Goal: Task Accomplishment & Management: Complete application form

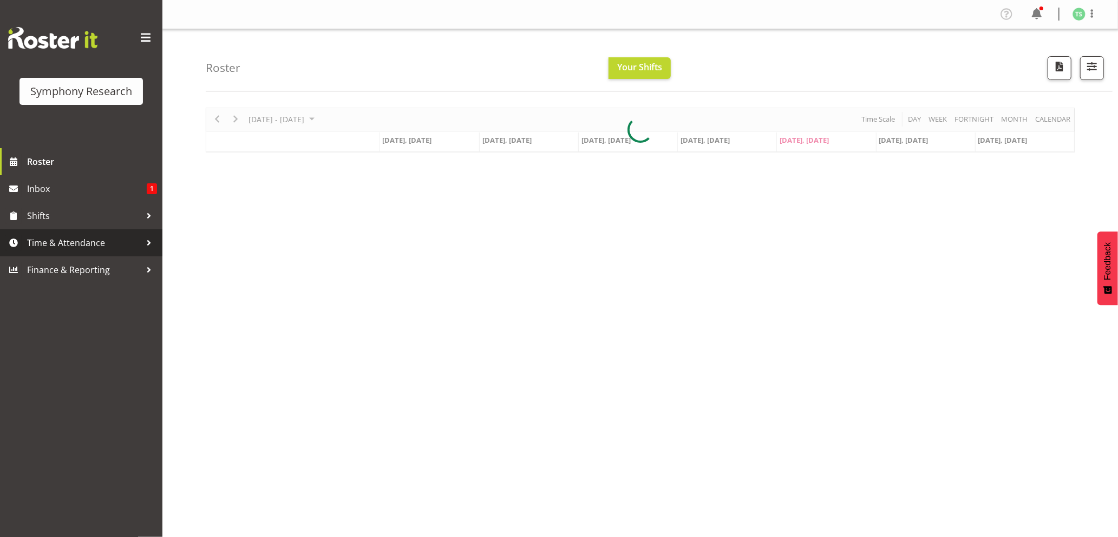
click at [50, 239] on span "Time & Attendance" at bounding box center [84, 243] width 114 height 16
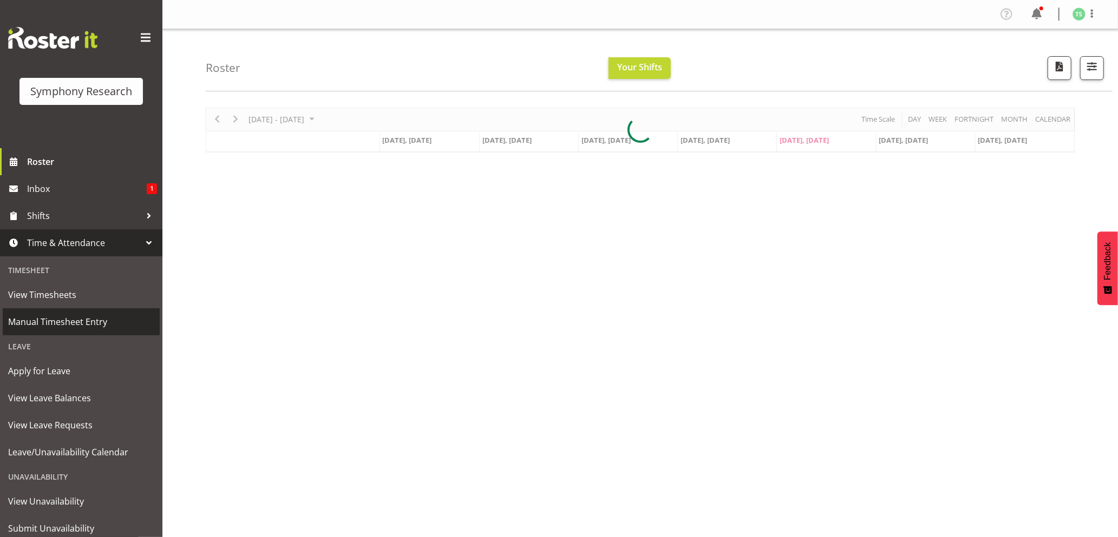
click at [53, 313] on link "Manual Timesheet Entry" at bounding box center [81, 322] width 157 height 27
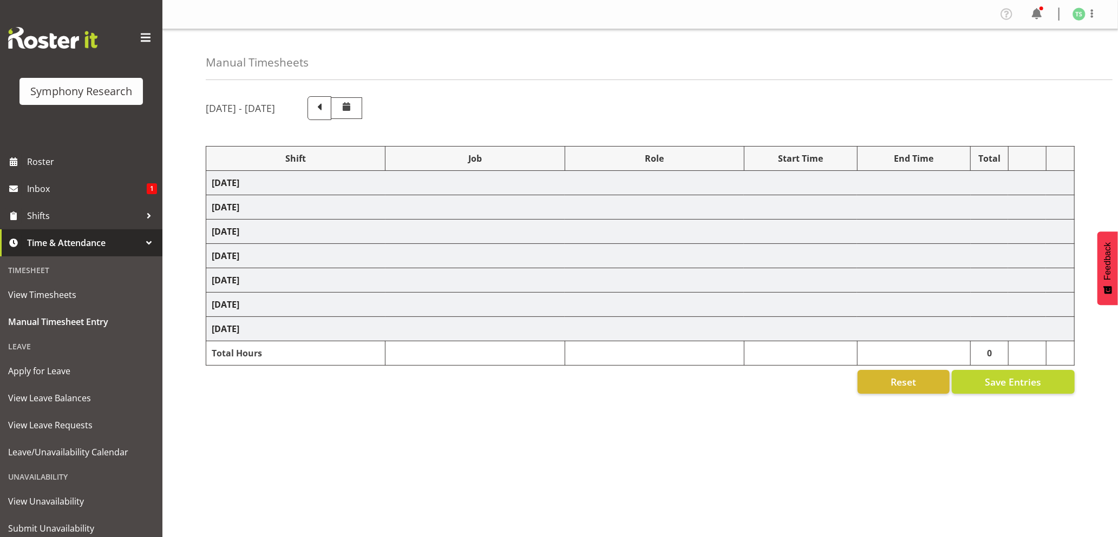
select select "26078"
select select "10239"
select select "26078"
select select "10239"
select select "47"
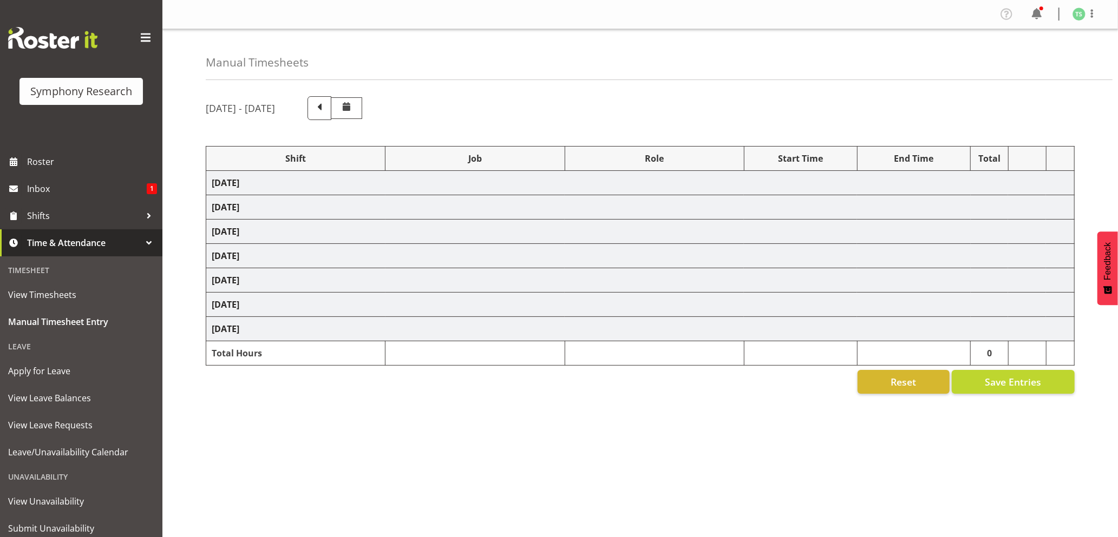
select select "26078"
select select "10239"
select select "47"
select select "26078"
select select "10499"
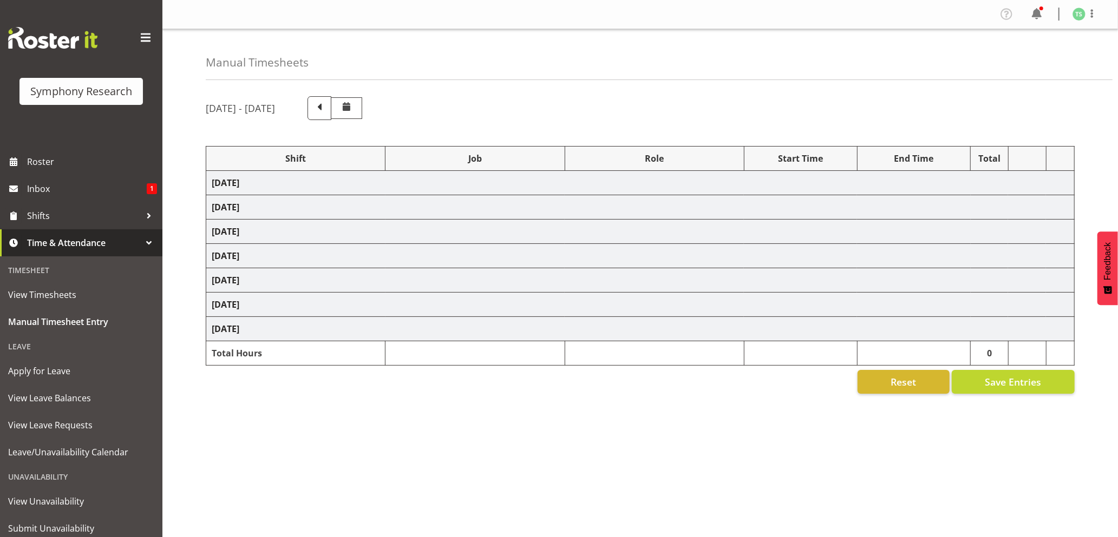
select select "47"
select select "56692"
select select "10499"
select select "47"
select select "26078"
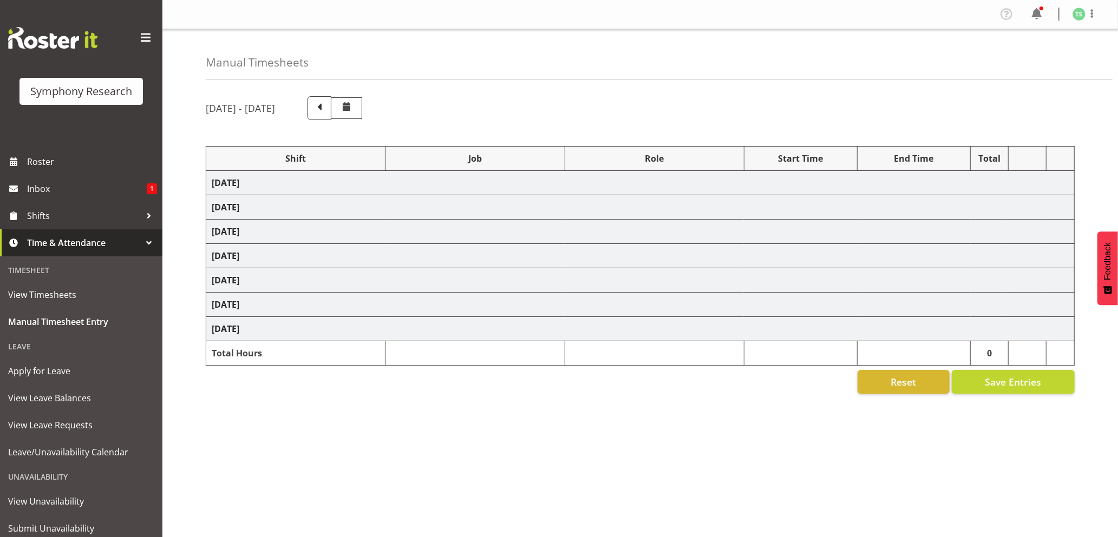
select select "10527"
select select "47"
select select "26078"
select select "9426"
select select "47"
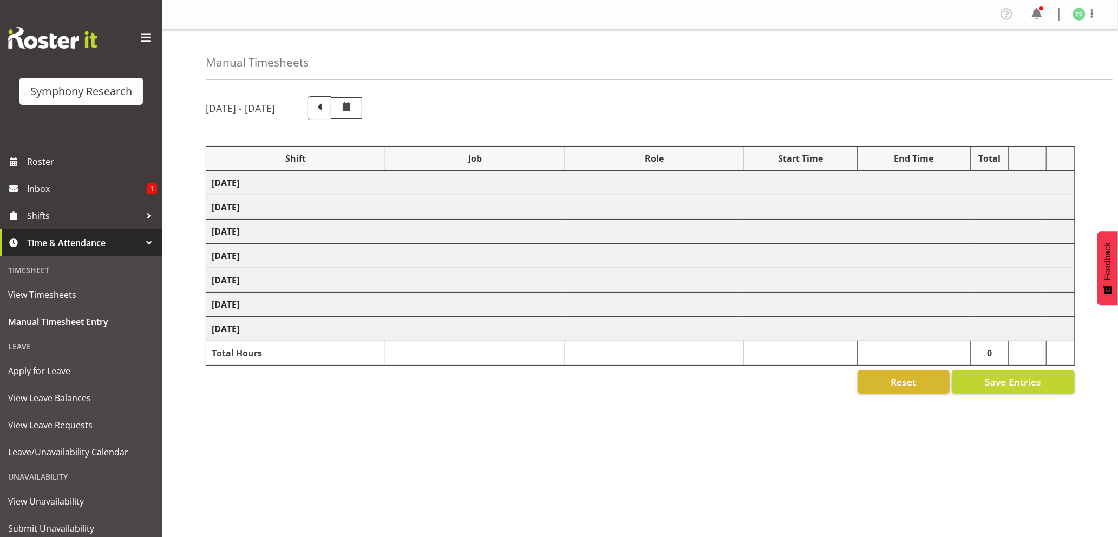
select select "56692"
select select "10499"
select select "47"
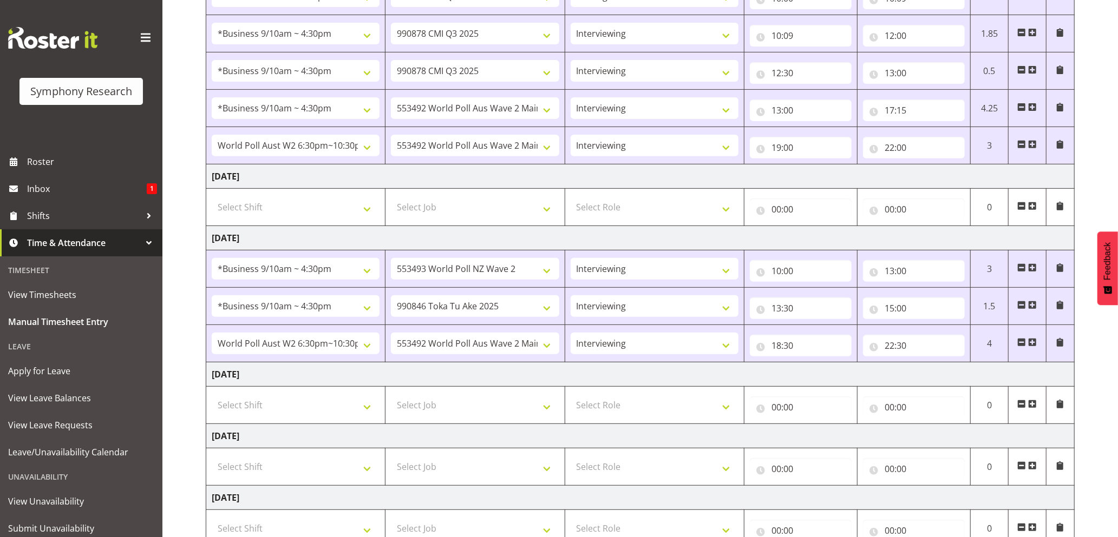
scroll to position [344, 0]
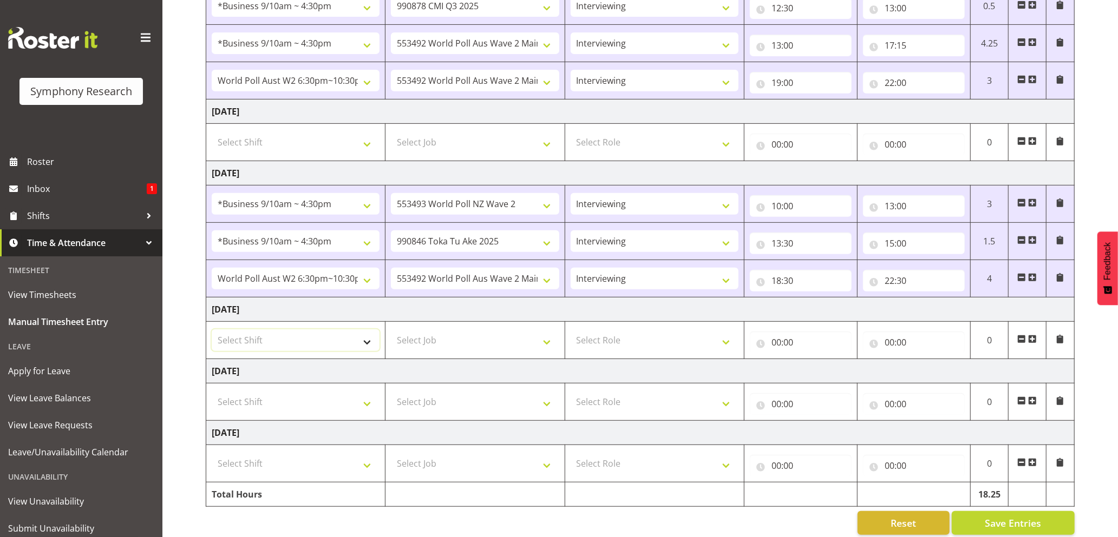
drag, startPoint x: 367, startPoint y: 343, endPoint x: 363, endPoint y: 336, distance: 8.7
click at [367, 343] on select "Select Shift !!Weekend Residential (Roster IT Shift Label) *Business 9/10am ~ 4…" at bounding box center [296, 341] width 168 height 22
select select "26078"
click at [212, 333] on select "Select Shift !!Weekend Residential (Roster IT Shift Label) *Business 9/10am ~ 4…" at bounding box center [296, 341] width 168 height 22
drag, startPoint x: 551, startPoint y: 346, endPoint x: 545, endPoint y: 343, distance: 7.3
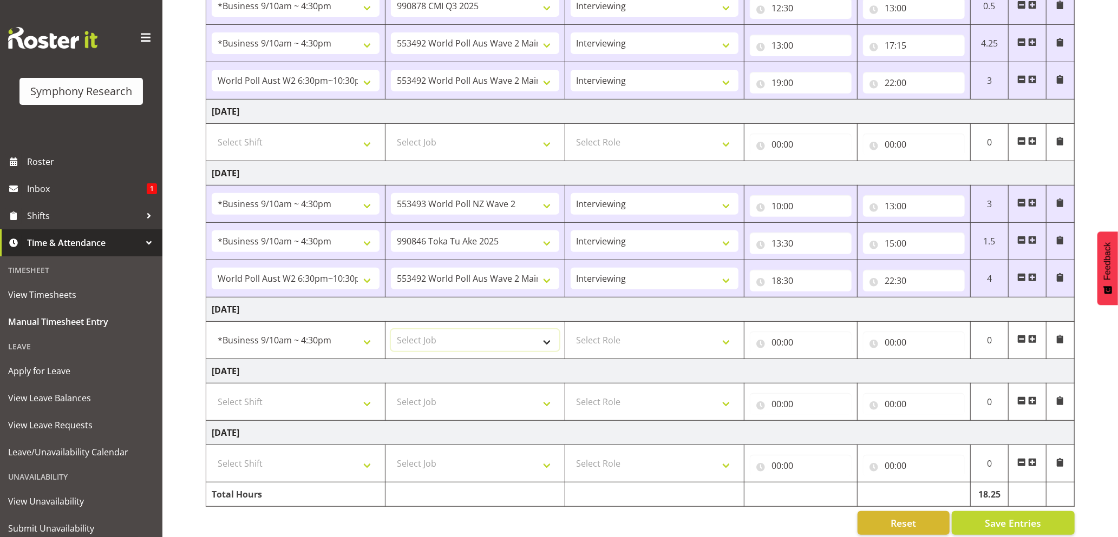
click at [551, 346] on select "Select Job 550060 IF Admin 553492 World Poll Aus Wave 2 Main 2025 553493 World …" at bounding box center [475, 341] width 168 height 22
select select "9426"
click at [391, 333] on select "Select Job 550060 IF Admin 553492 World Poll Aus Wave 2 Main 2025 553493 World …" at bounding box center [475, 341] width 168 height 22
drag, startPoint x: 727, startPoint y: 345, endPoint x: 720, endPoint y: 354, distance: 11.5
click at [727, 345] on select "Select Role Briefing Interviewing" at bounding box center [655, 341] width 168 height 22
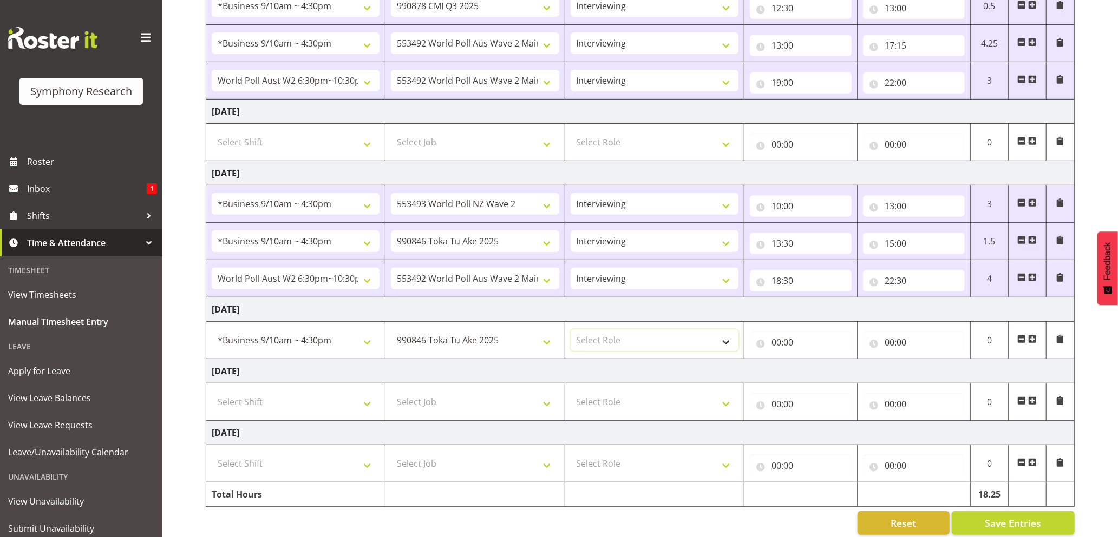
select select "47"
click at [571, 333] on select "Select Role Briefing Interviewing" at bounding box center [655, 341] width 168 height 22
click at [774, 342] on input "00:00" at bounding box center [801, 343] width 102 height 22
click at [845, 366] on select "00 01 02 03 04 05 06 07 08 09 10 11 12 13 14 15 16 17 18 19 20 21 22 23 24 25 2…" at bounding box center [852, 371] width 24 height 22
select select "10"
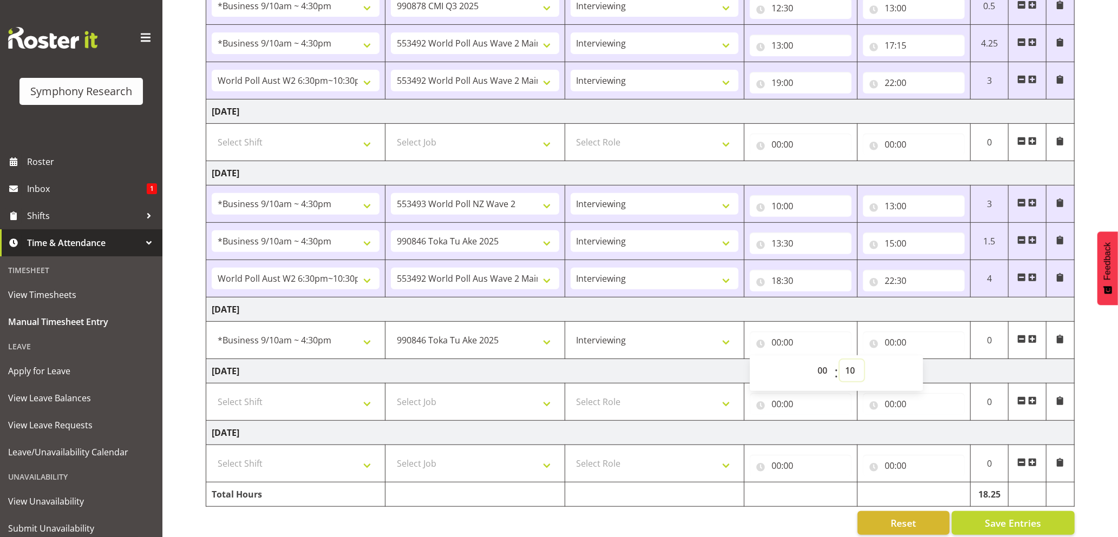
click at [840, 364] on select "00 01 02 03 04 05 06 07 08 09 10 11 12 13 14 15 16 17 18 19 20 21 22 23 24 25 2…" at bounding box center [852, 371] width 24 height 22
type input "00:10"
click at [893, 347] on input "00:00" at bounding box center [914, 343] width 102 height 22
click at [938, 375] on select "00 01 02 03 04 05 06 07 08 09 10 11 12 13 14 15 16 17 18 19 20 21 22 23" at bounding box center [937, 371] width 24 height 22
select select "11"
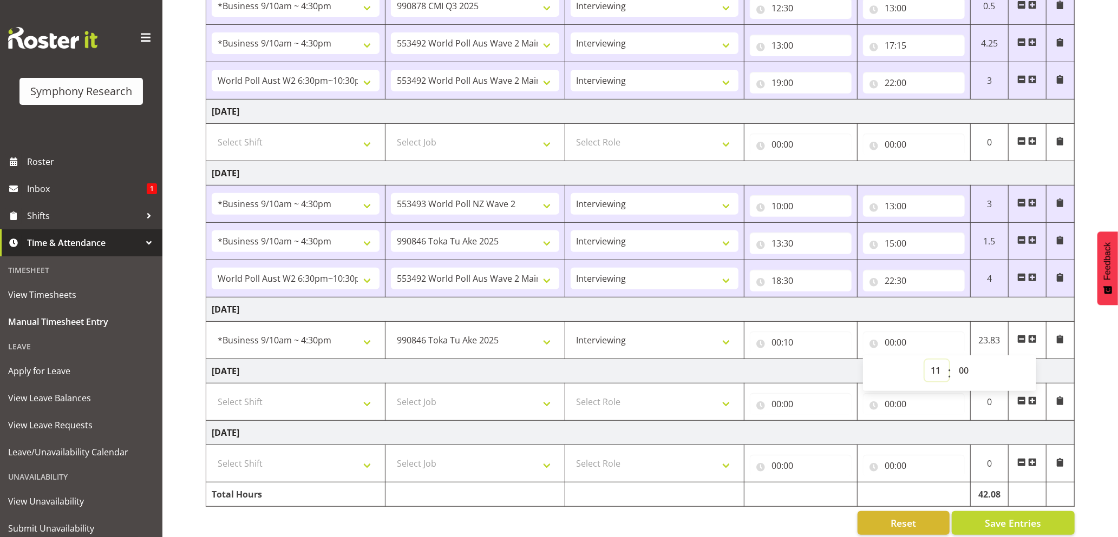
click at [925, 364] on select "00 01 02 03 04 05 06 07 08 09 10 11 12 13 14 15 16 17 18 19 20 21 22 23" at bounding box center [937, 371] width 24 height 22
type input "11:00"
click at [966, 376] on select "00 01 02 03 04 05 06 07 08 09 10 11 12 13 14 15 16 17 18 19 20 21 22 23 24 25 2…" at bounding box center [965, 371] width 24 height 22
select select "30"
click at [953, 364] on select "00 01 02 03 04 05 06 07 08 09 10 11 12 13 14 15 16 17 18 19 20 21 22 23 24 25 2…" at bounding box center [965, 371] width 24 height 22
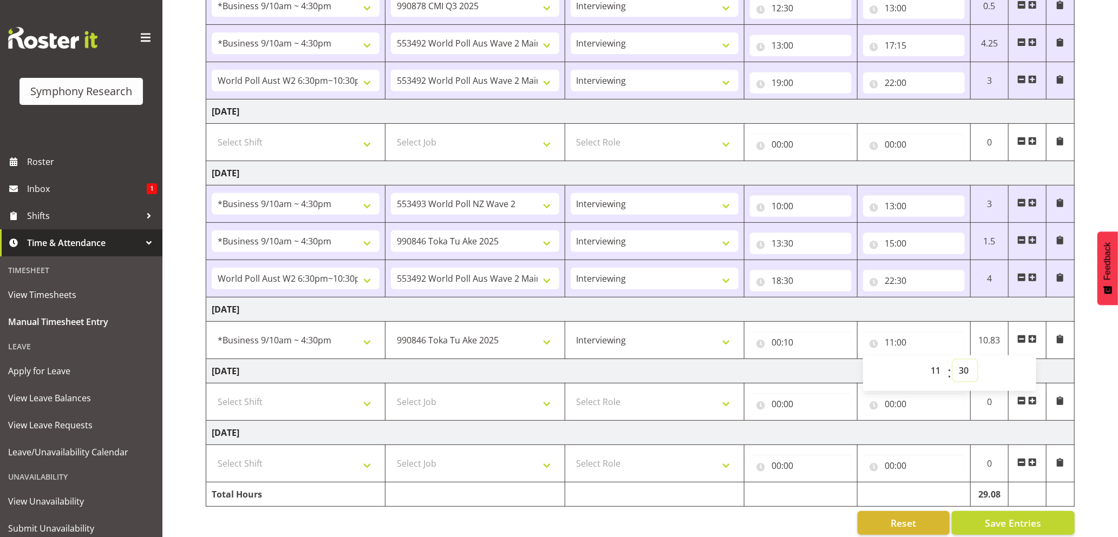
type input "11:30"
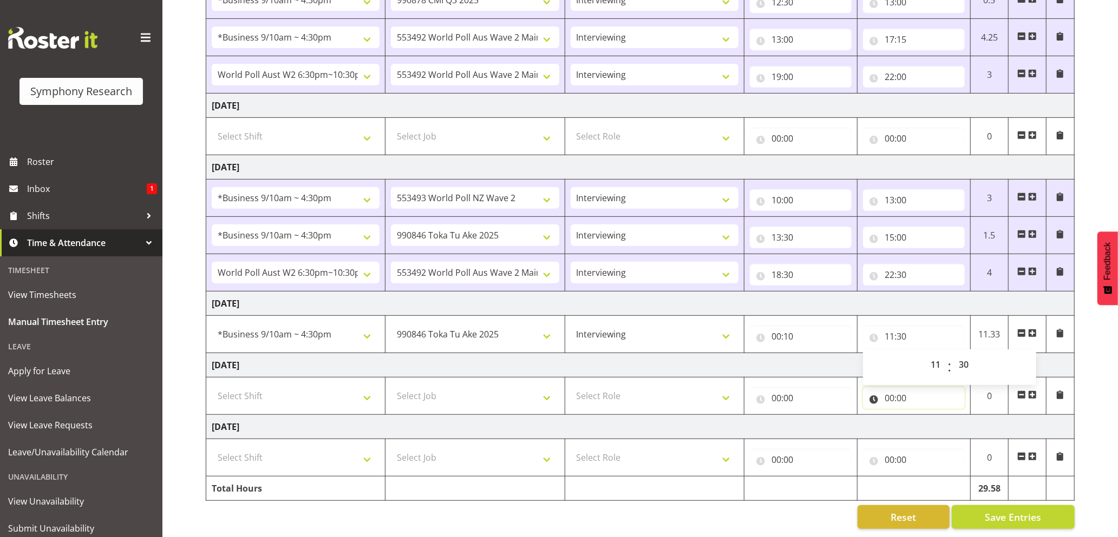
click at [943, 388] on input "00:00" at bounding box center [914, 399] width 102 height 22
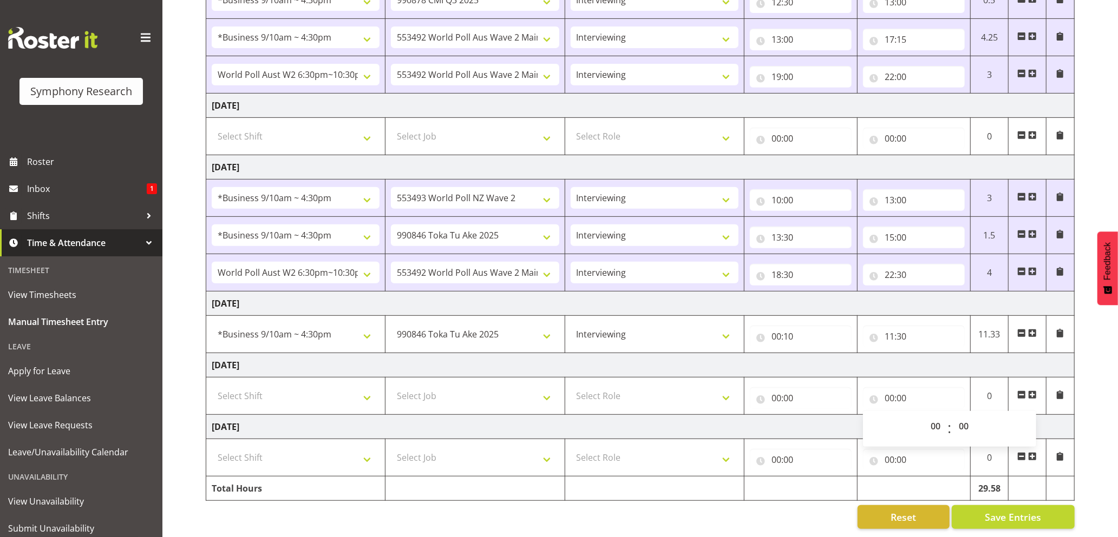
click at [1036, 329] on span at bounding box center [1032, 333] width 9 height 9
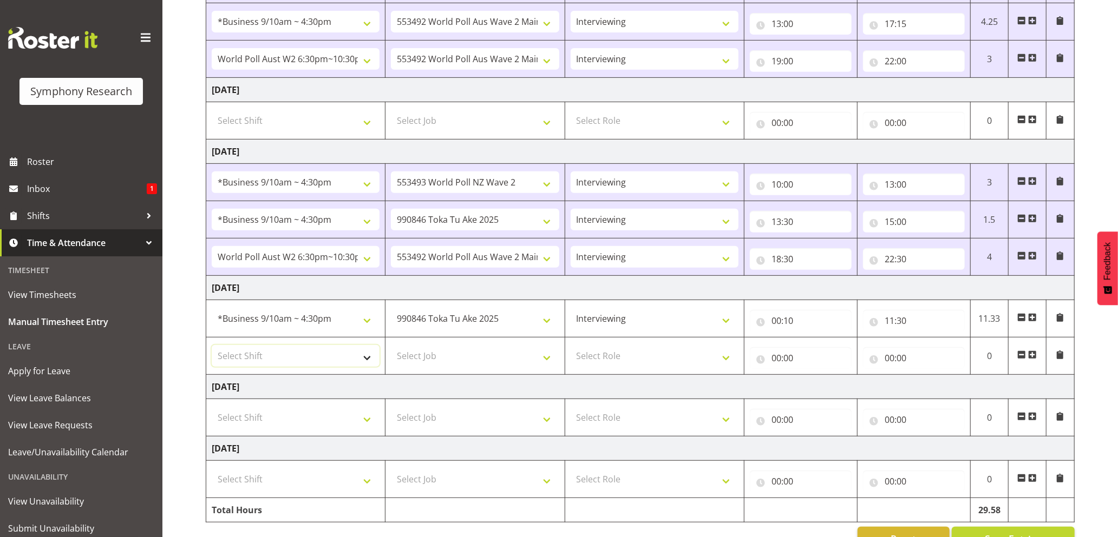
click at [373, 363] on select "Select Shift !!Weekend Residential (Roster IT Shift Label) *Business 9/10am ~ 4…" at bounding box center [296, 356] width 168 height 22
select select "26078"
click at [212, 349] on select "Select Shift !!Weekend Residential (Roster IT Shift Label) *Business 9/10am ~ 4…" at bounding box center [296, 356] width 168 height 22
click at [543, 367] on select "Select Job 550060 IF Admin 553492 World Poll Aus Wave 2 Main 2025 553493 World …" at bounding box center [475, 356] width 168 height 22
select select "10527"
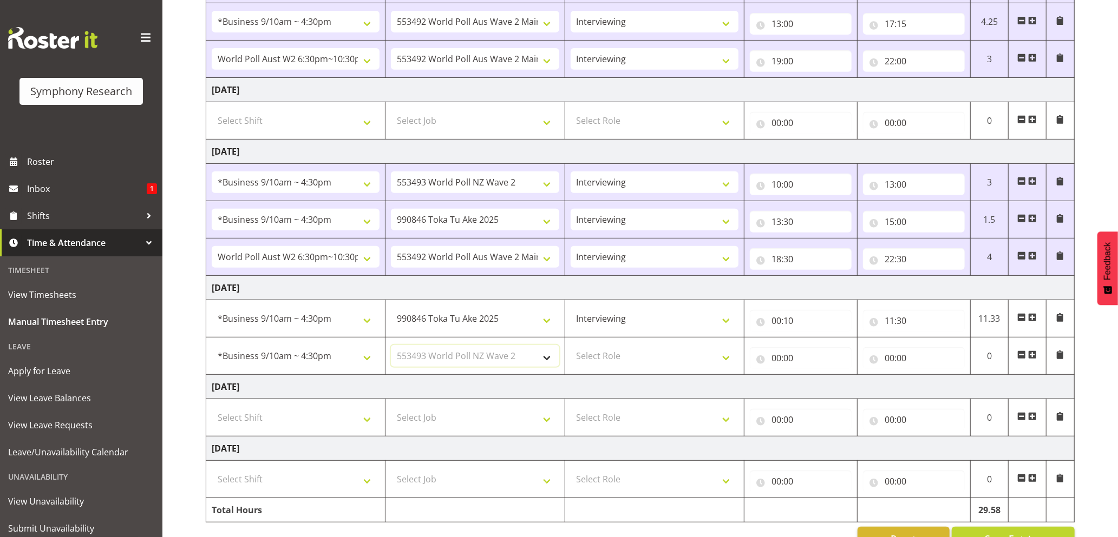
click at [391, 349] on select "Select Job 550060 IF Admin 553492 World Poll Aus Wave 2 Main 2025 553493 World …" at bounding box center [475, 356] width 168 height 22
click at [726, 367] on select "Select Role Briefing Interviewing" at bounding box center [655, 356] width 168 height 22
select select "47"
click at [571, 349] on select "Select Role Briefing Interviewing" at bounding box center [655, 356] width 168 height 22
click at [771, 368] on input "00:00" at bounding box center [801, 359] width 102 height 22
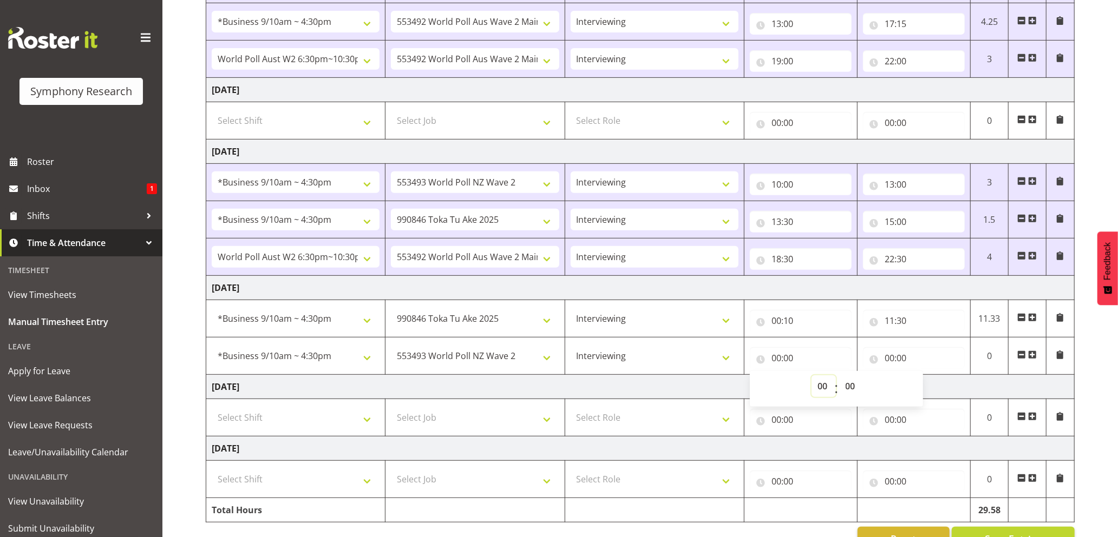
drag, startPoint x: 810, startPoint y: 385, endPoint x: 821, endPoint y: 388, distance: 10.6
click at [813, 388] on select "00 01 02 03 04 05 06 07 08 09 10 11 12 13 14 15 16 17 18 19 20 21 22 23" at bounding box center [823, 387] width 24 height 22
select select "12"
click at [811, 379] on select "00 01 02 03 04 05 06 07 08 09 10 11 12 13 14 15 16 17 18 19 20 21 22 23" at bounding box center [823, 387] width 24 height 22
type input "12:00"
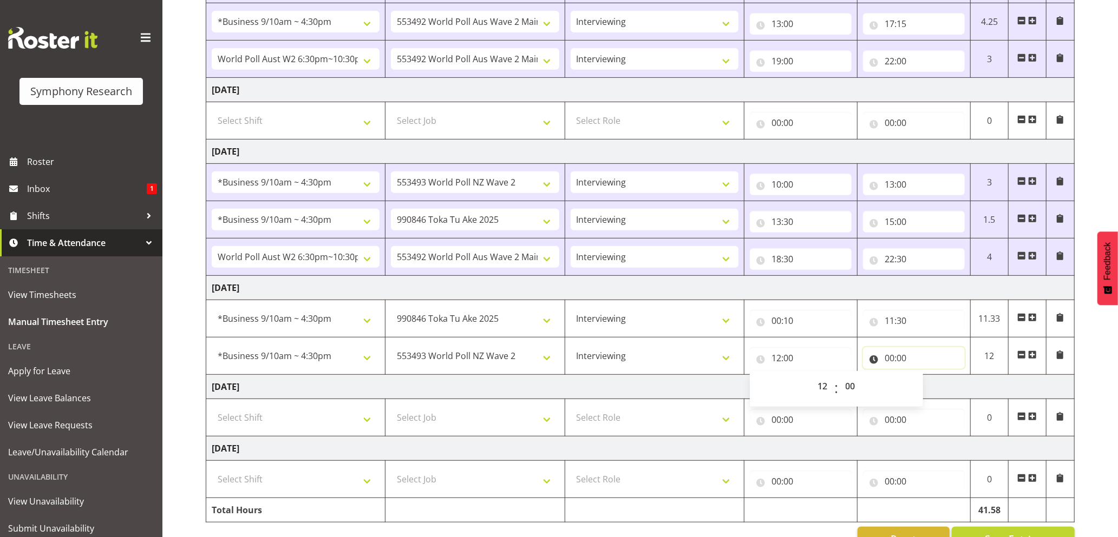
click at [896, 359] on input "00:00" at bounding box center [914, 359] width 102 height 22
click at [938, 384] on select "00 01 02 03 04 05 06 07 08 09 10 11 12 13 14 15 16 17 18 19 20 21 22 23" at bounding box center [937, 387] width 24 height 22
select select "16"
click at [925, 379] on select "00 01 02 03 04 05 06 07 08 09 10 11 12 13 14 15 16 17 18 19 20 21 22 23" at bounding box center [937, 387] width 24 height 22
type input "16:00"
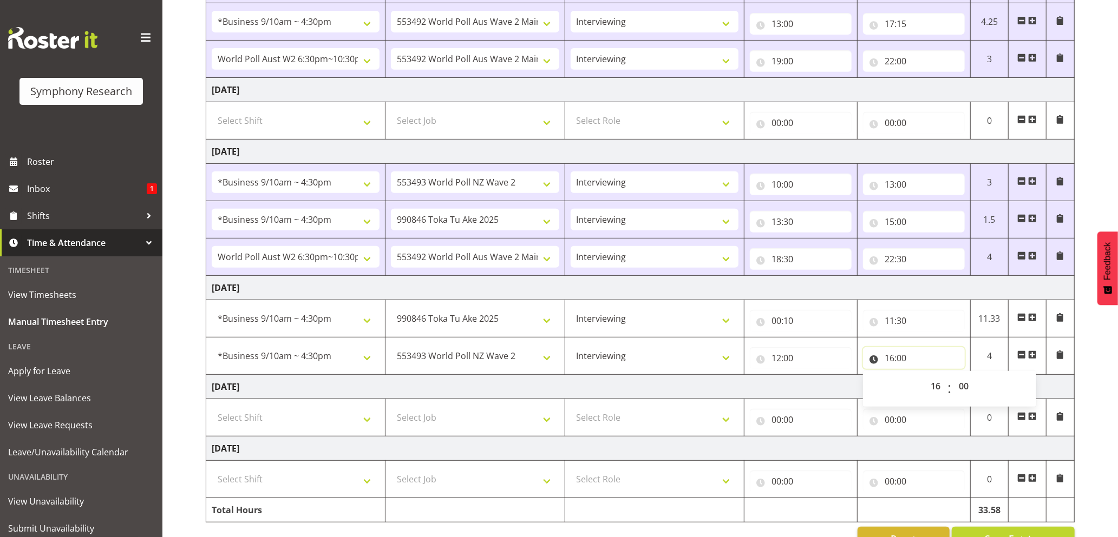
click at [900, 360] on input "16:00" at bounding box center [914, 359] width 102 height 22
click at [959, 390] on select "00 01 02 03 04 05 06 07 08 09 10 11 12 13 14 15 16 17 18 19 20 21 22 23 24 25 2…" at bounding box center [965, 387] width 24 height 22
select select "30"
click at [953, 379] on select "00 01 02 03 04 05 06 07 08 09 10 11 12 13 14 15 16 17 18 19 20 21 22 23 24 25 2…" at bounding box center [965, 387] width 24 height 22
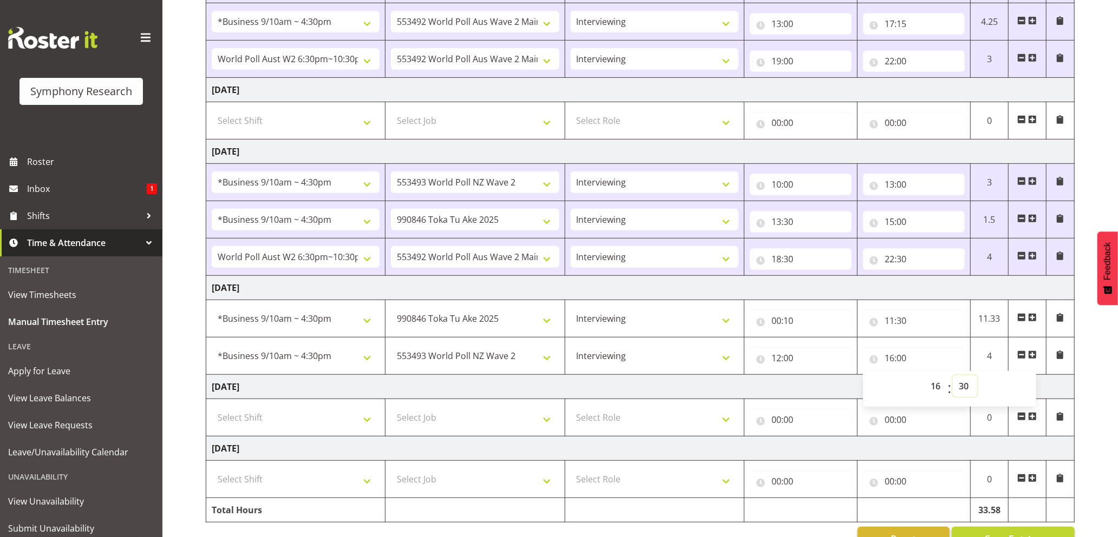
type input "16:30"
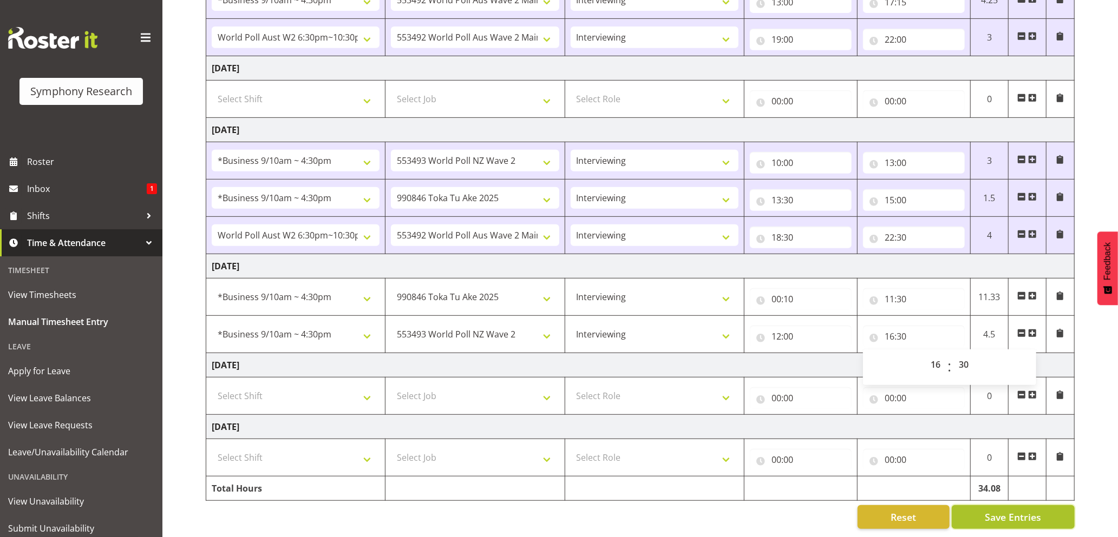
click at [1004, 510] on span "Save Entries" at bounding box center [1013, 517] width 56 height 14
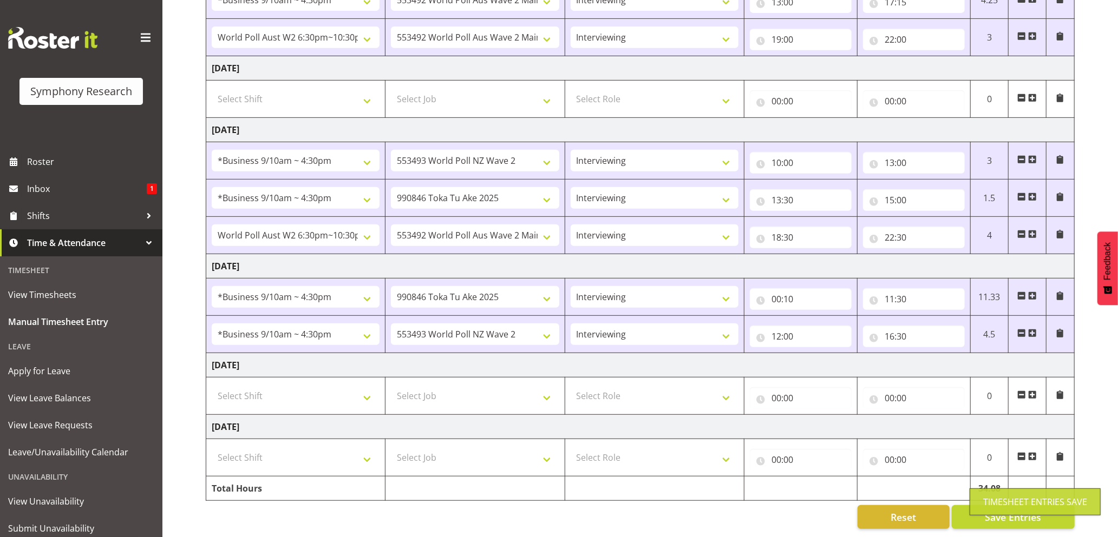
click at [1007, 495] on div "Timesheet Entries Save" at bounding box center [1034, 502] width 131 height 27
click at [775, 289] on input "00:10" at bounding box center [801, 300] width 102 height 22
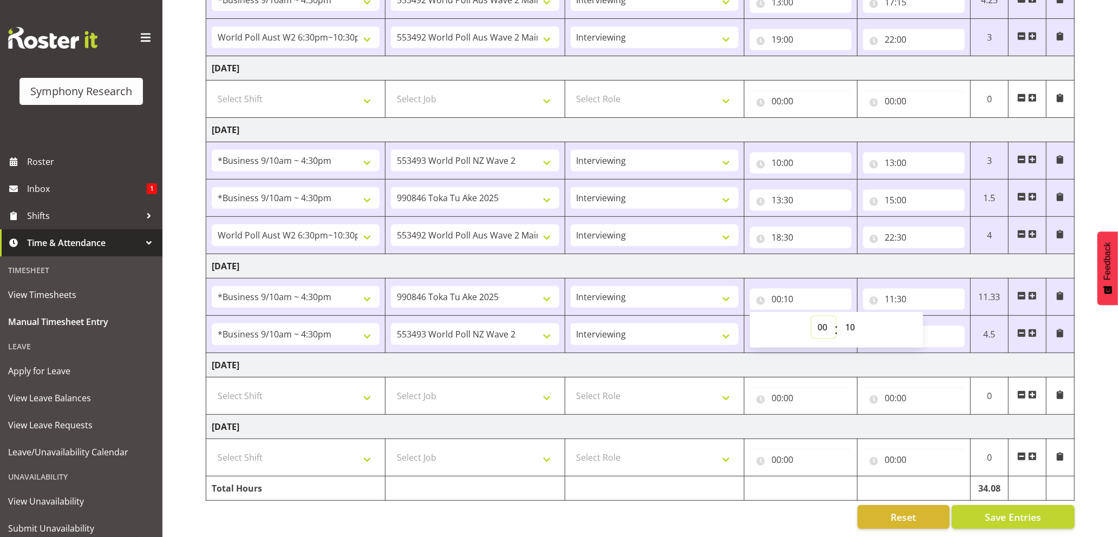
click at [828, 317] on select "00 01 02 03 04 05 06 07 08 09 10 11 12 13 14 15 16 17 18 19 20 21 22 23" at bounding box center [823, 328] width 24 height 22
select select "10"
click at [811, 317] on select "00 01 02 03 04 05 06 07 08 09 10 11 12 13 14 15 16 17 18 19 20 21 22 23" at bounding box center [823, 328] width 24 height 22
type input "10:10"
click at [795, 289] on input "10:10" at bounding box center [801, 300] width 102 height 22
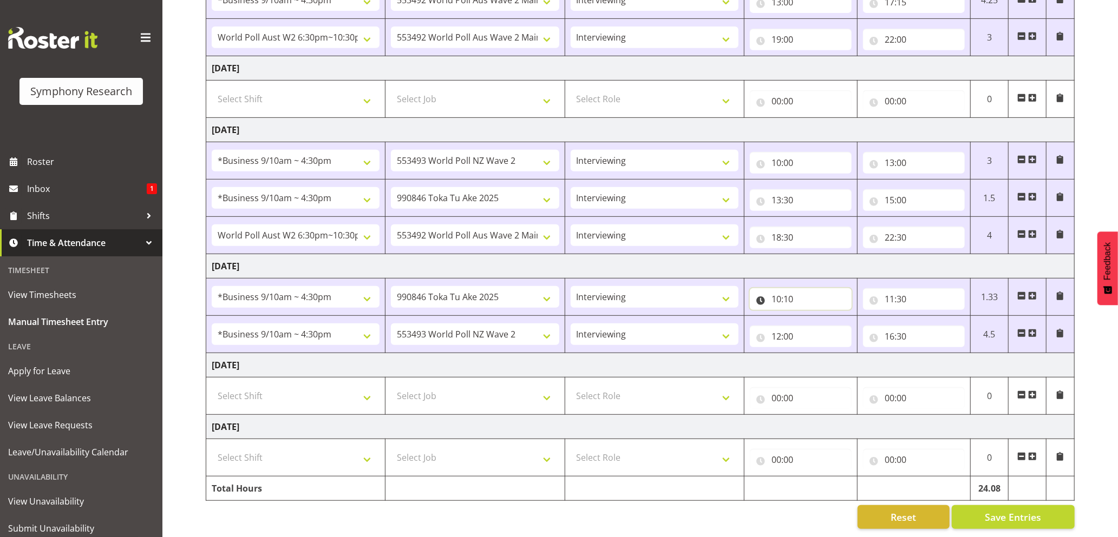
click at [791, 289] on input "10:10" at bounding box center [801, 300] width 102 height 22
click at [844, 317] on select "00 01 02 03 04 05 06 07 08 09 10 11 12 13 14 15 16 17 18 19 20 21 22 23 24 25 2…" at bounding box center [852, 328] width 24 height 22
select select "0"
click at [840, 317] on select "00 01 02 03 04 05 06 07 08 09 10 11 12 13 14 15 16 17 18 19 20 21 22 23 24 25 2…" at bounding box center [852, 328] width 24 height 22
type input "10:00"
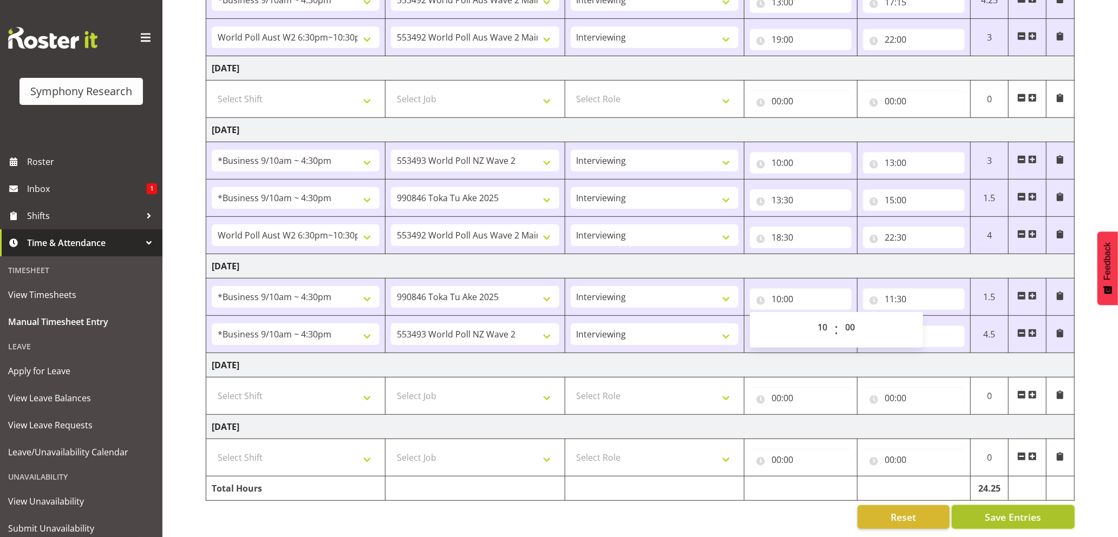
click at [1002, 510] on span "Save Entries" at bounding box center [1013, 517] width 56 height 14
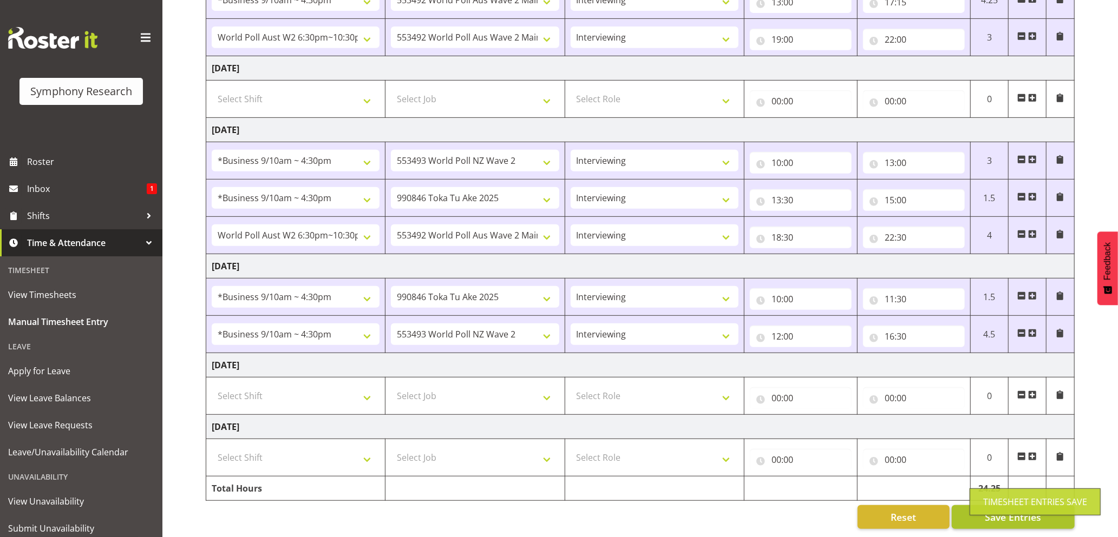
click at [1003, 505] on div "Timesheet Entries Save" at bounding box center [1035, 502] width 104 height 13
click at [994, 506] on button "Save Entries" at bounding box center [1013, 518] width 123 height 24
click at [994, 501] on div "Timesheet Entries Save" at bounding box center [1035, 502] width 104 height 13
click at [994, 510] on span "Save Entries" at bounding box center [1013, 517] width 56 height 14
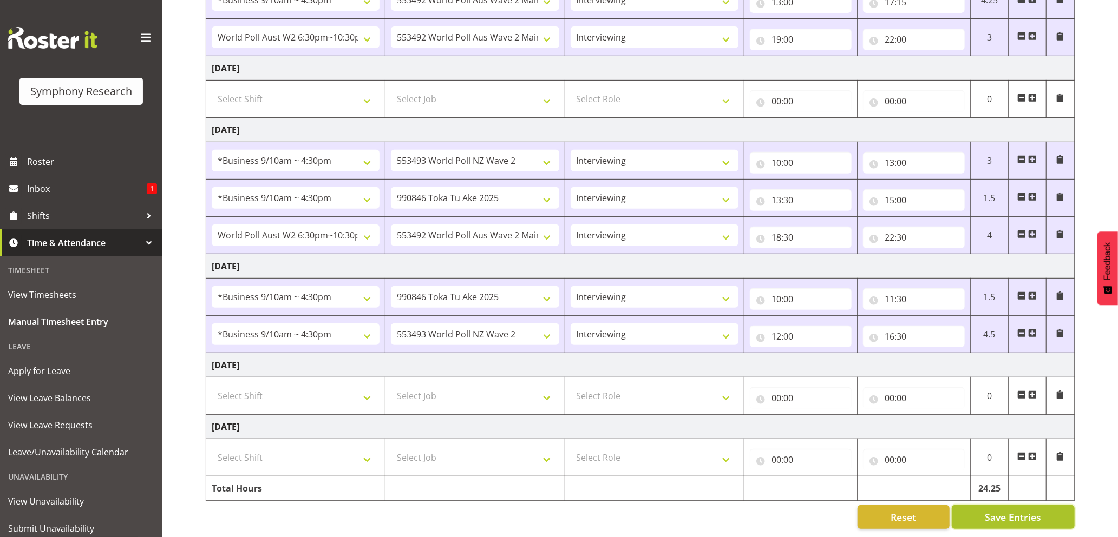
click at [994, 510] on span "Save Entries" at bounding box center [1013, 517] width 56 height 14
click at [995, 510] on span "Save Entries" at bounding box center [1013, 517] width 56 height 14
click at [1022, 510] on span "Save Entries" at bounding box center [1013, 517] width 56 height 14
click at [29, 219] on span "Shifts" at bounding box center [84, 216] width 114 height 16
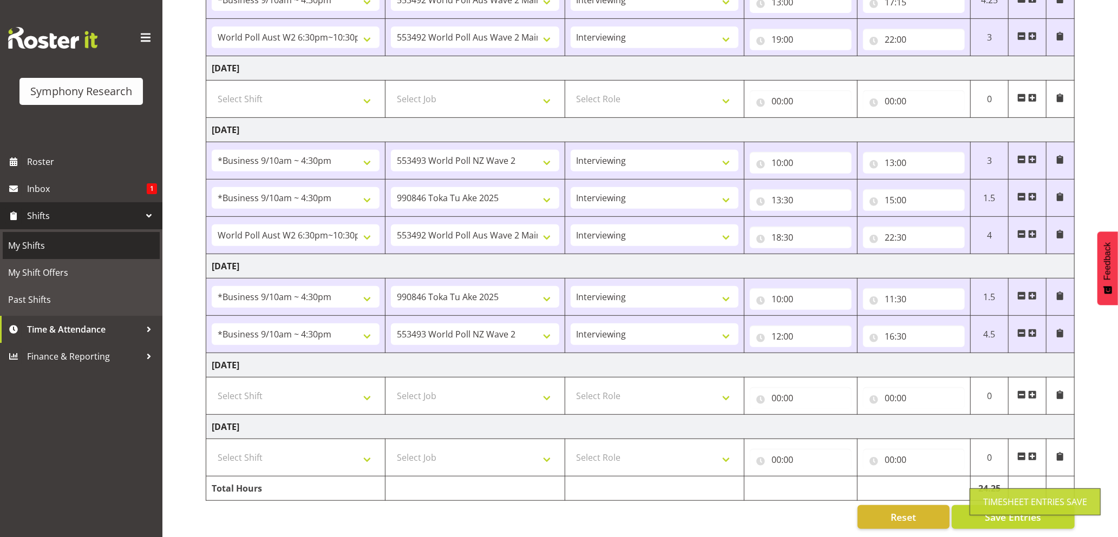
click at [25, 243] on span "My Shifts" at bounding box center [81, 246] width 146 height 16
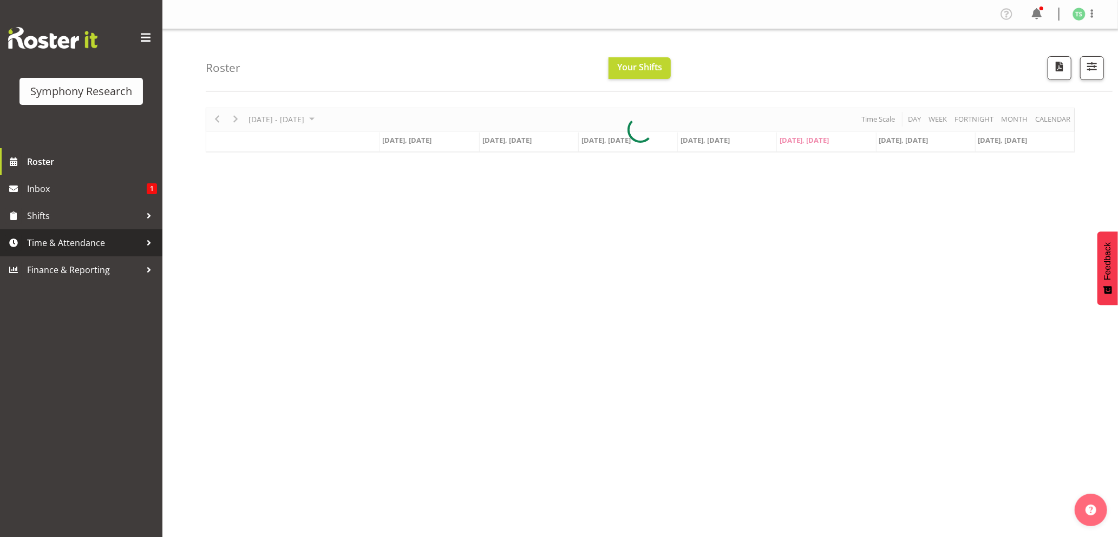
click at [66, 244] on span "Time & Attendance" at bounding box center [84, 243] width 114 height 16
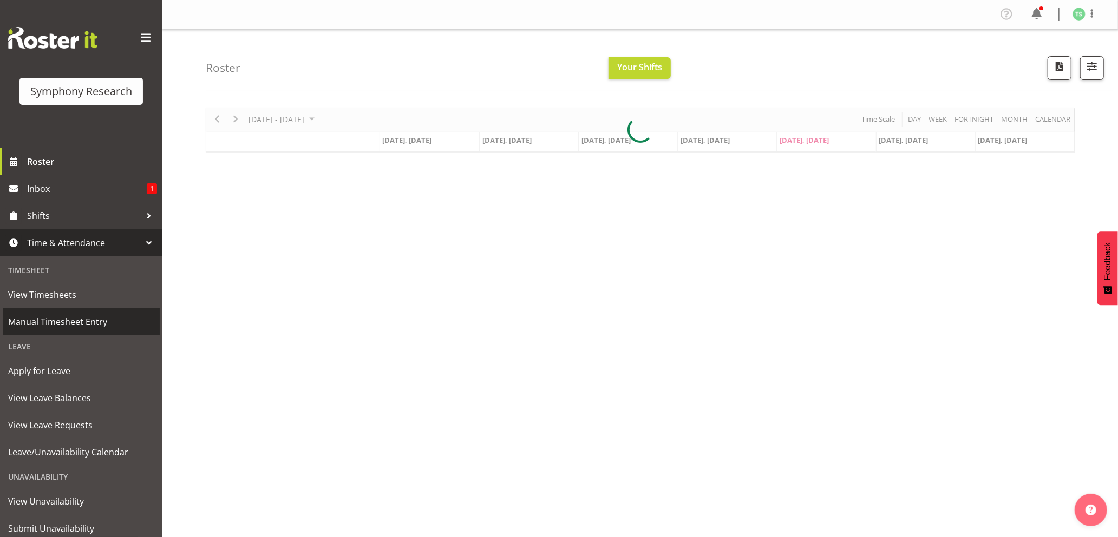
click at [57, 312] on link "Manual Timesheet Entry" at bounding box center [81, 322] width 157 height 27
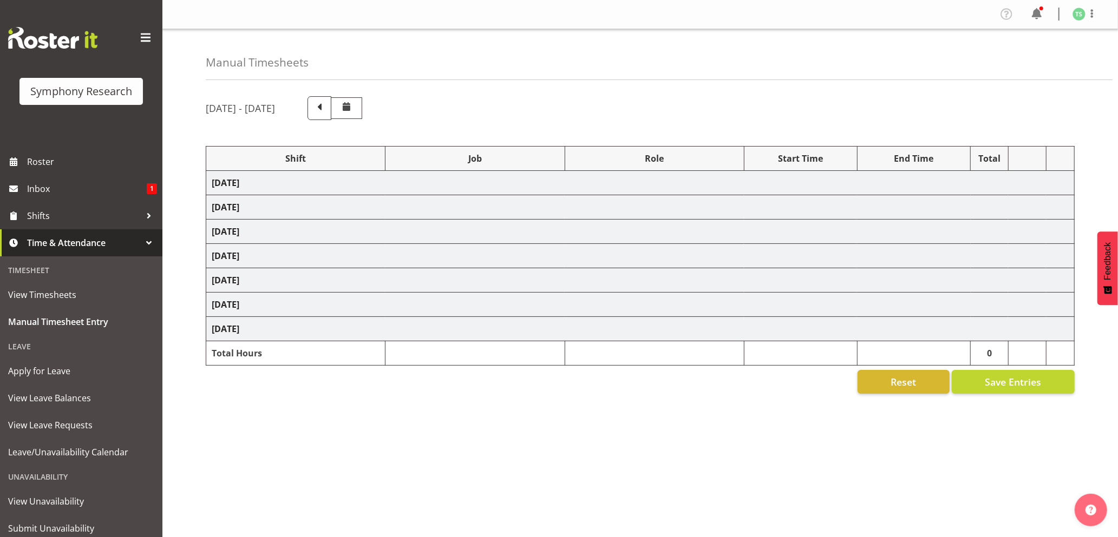
select select "26078"
select select "10239"
select select "26078"
select select "10239"
select select "47"
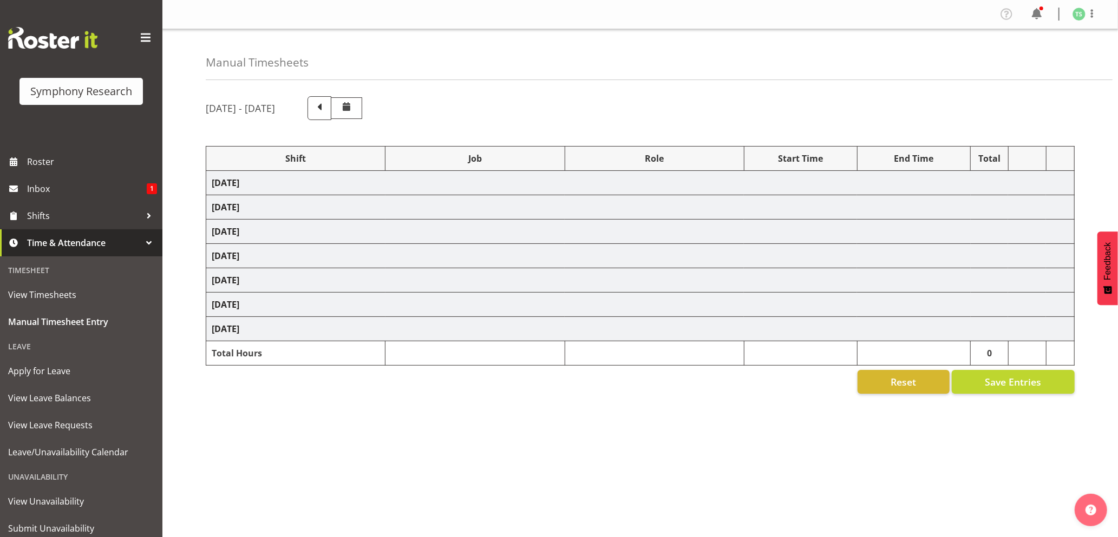
select select "26078"
select select "10239"
select select "47"
select select "26078"
select select "10499"
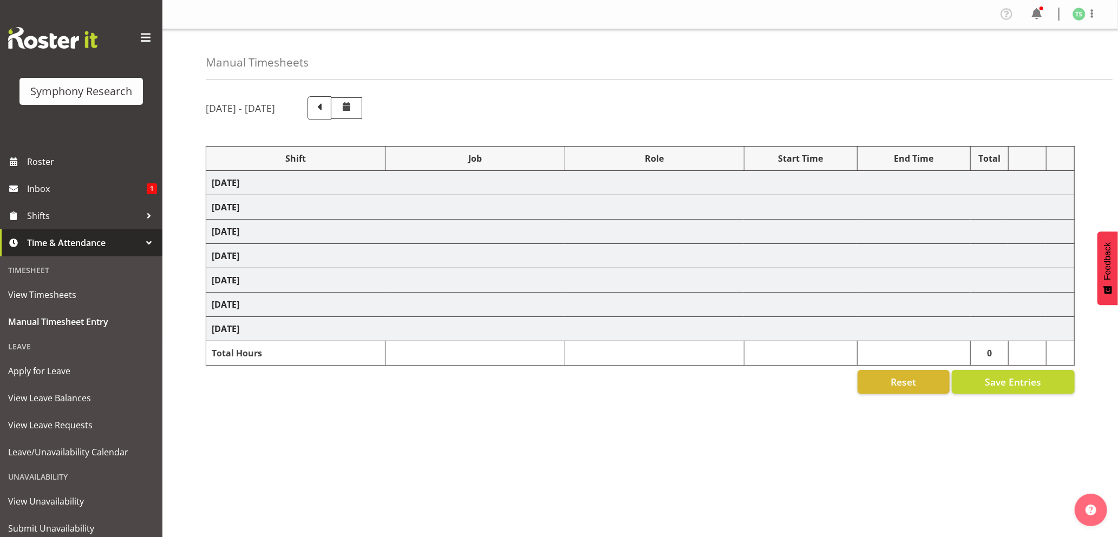
select select "47"
select select "56692"
select select "10499"
select select "47"
select select "26078"
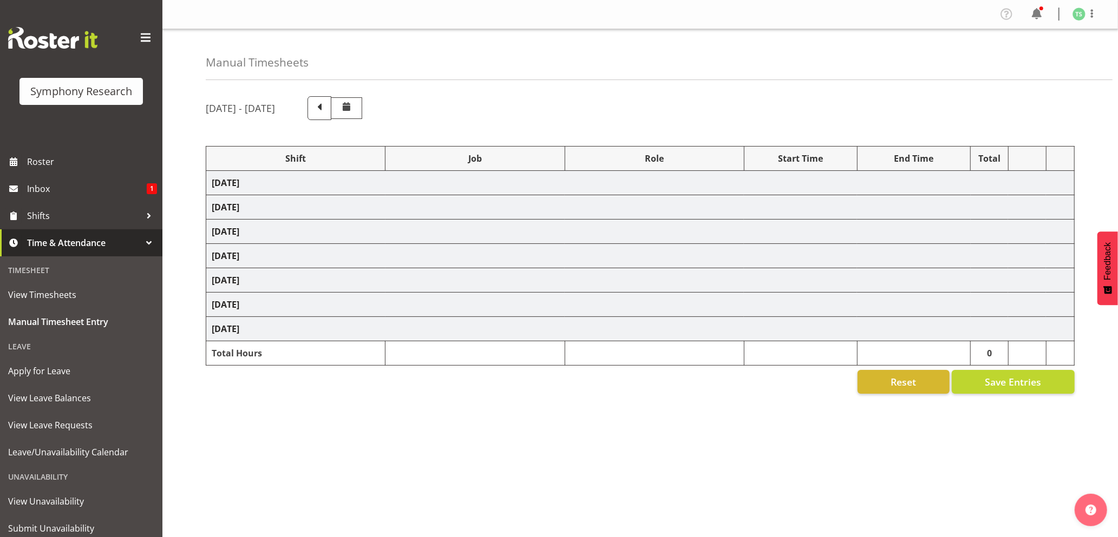
select select "10527"
select select "47"
select select "26078"
select select "9426"
select select "47"
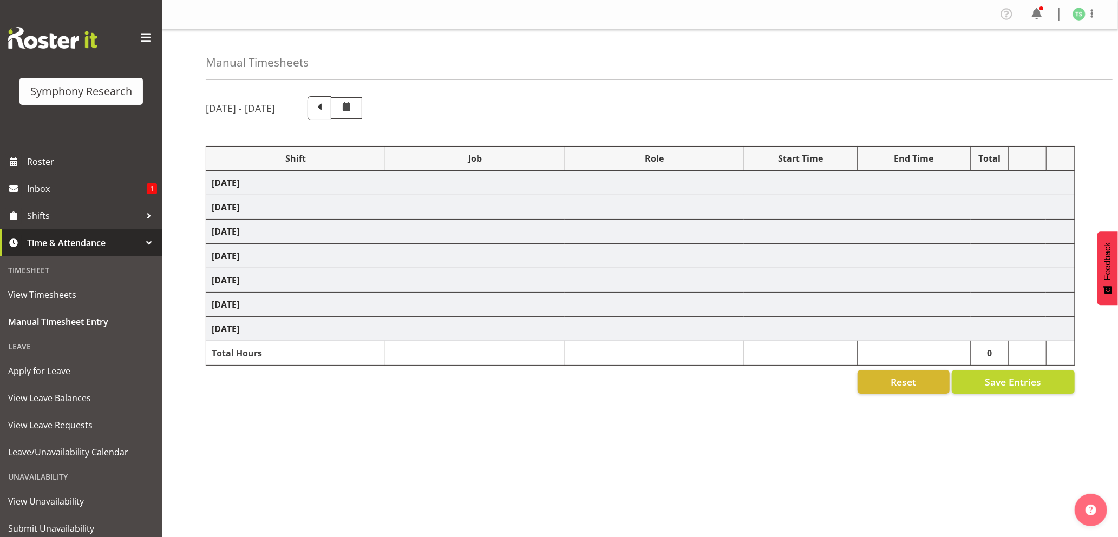
select select "56692"
select select "10499"
select select "47"
select select "26078"
select select "9426"
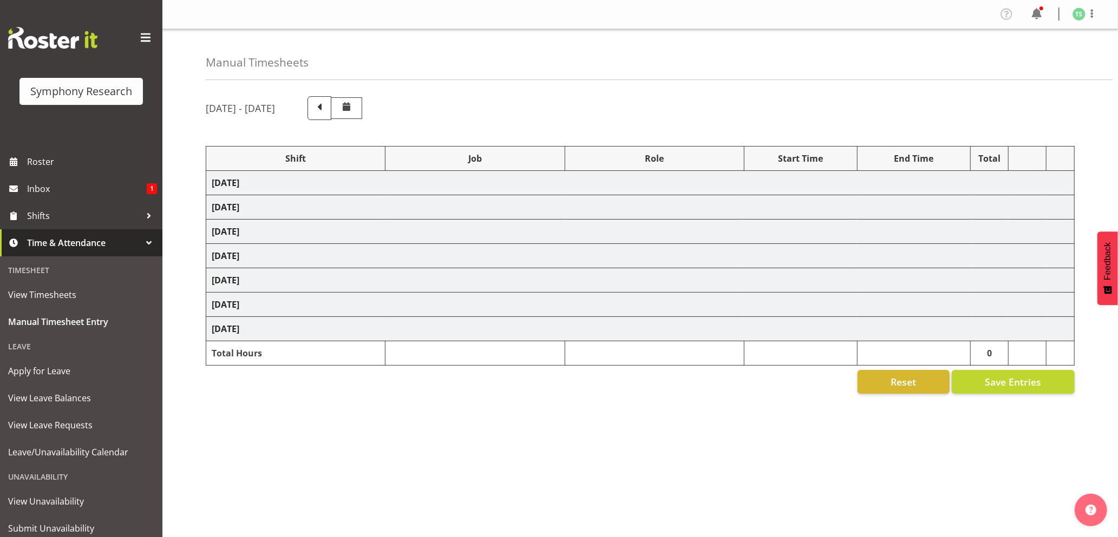
select select "47"
select select "26078"
select select "10527"
select select "47"
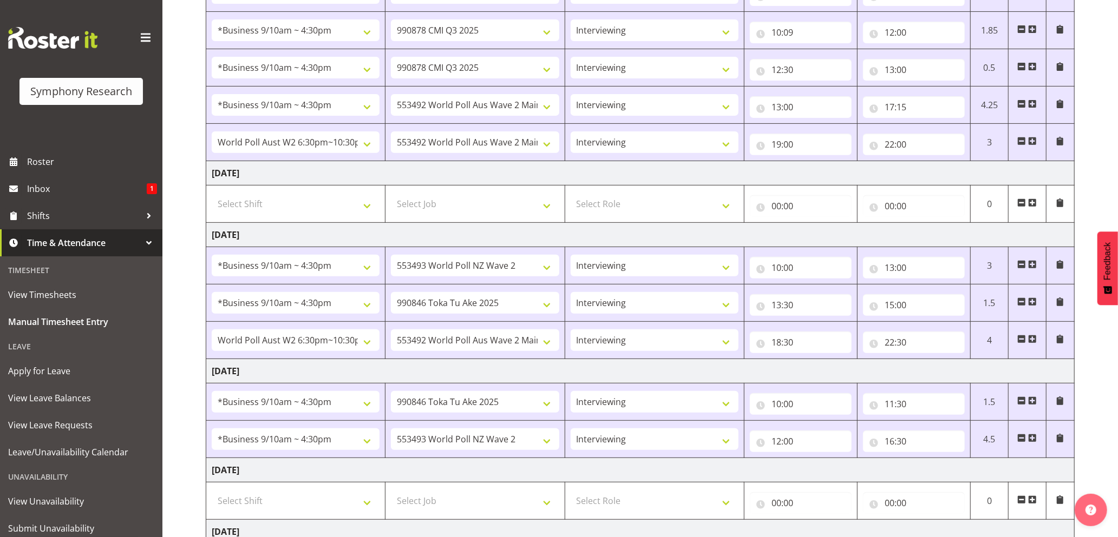
scroll to position [403, 0]
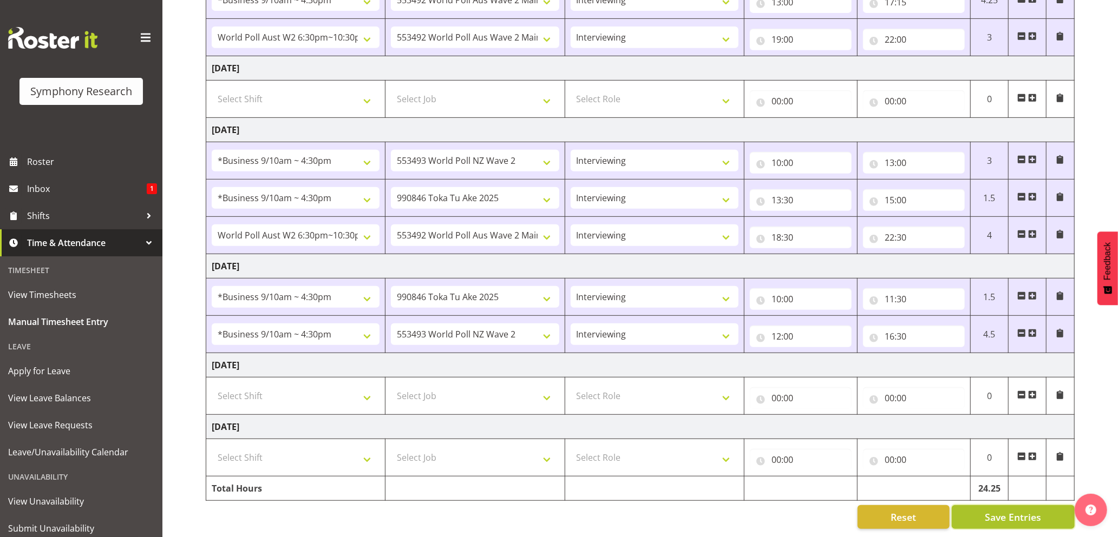
click at [988, 510] on span "Save Entries" at bounding box center [1013, 517] width 56 height 14
click at [994, 502] on div "Timesheet Entries Save" at bounding box center [1035, 502] width 104 height 13
click at [988, 502] on div "Timesheet Entries Save" at bounding box center [1035, 502] width 104 height 13
click at [988, 510] on span "Save Entries" at bounding box center [1013, 517] width 56 height 14
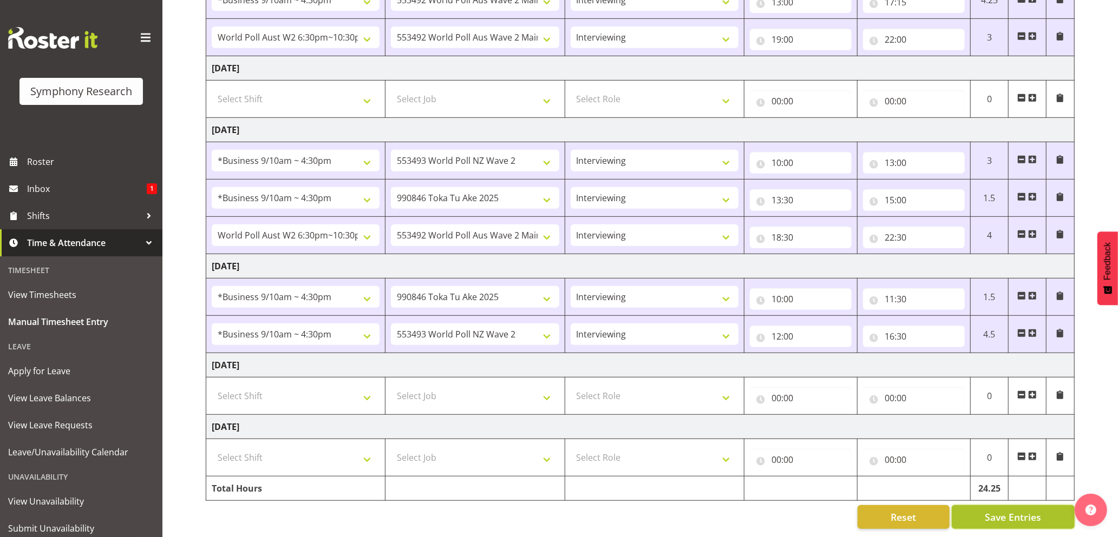
click at [979, 506] on button "Save Entries" at bounding box center [1013, 518] width 123 height 24
click at [999, 506] on button "Save Entries" at bounding box center [1013, 518] width 123 height 24
click at [984, 506] on button "Save Entries" at bounding box center [1013, 518] width 123 height 24
click at [1006, 510] on span "Save Entries" at bounding box center [1013, 517] width 56 height 14
click at [982, 507] on button "Save Entries" at bounding box center [1013, 518] width 123 height 24
